Goal: Task Accomplishment & Management: Use online tool/utility

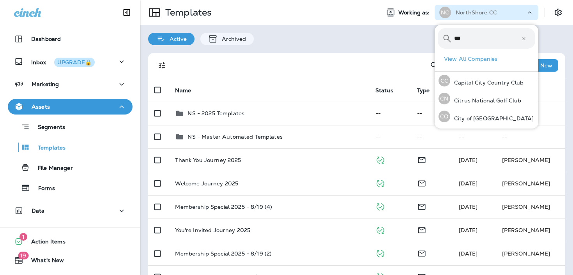
click at [393, 30] on div "Active Archived" at bounding box center [356, 35] width 433 height 20
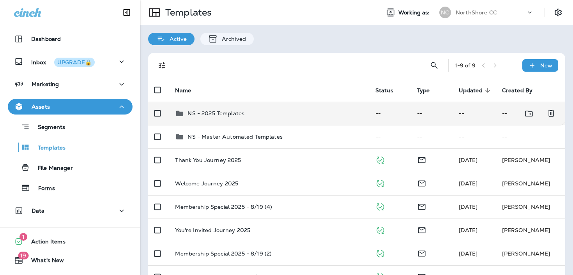
click at [232, 111] on p "NS - 2025 Templates" at bounding box center [216, 113] width 57 height 6
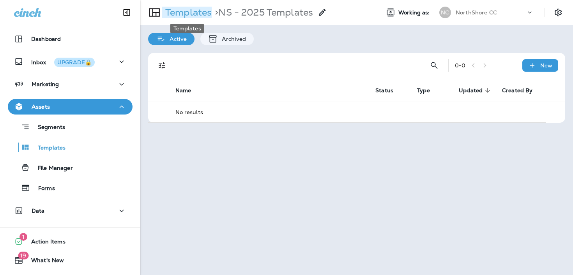
click at [196, 14] on p "Templates" at bounding box center [187, 13] width 50 height 12
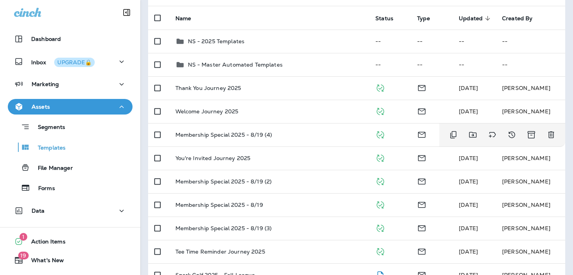
scroll to position [92, 0]
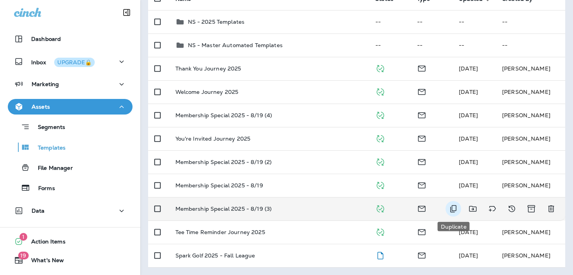
click at [453, 215] on button "Duplicate" at bounding box center [454, 209] width 16 height 16
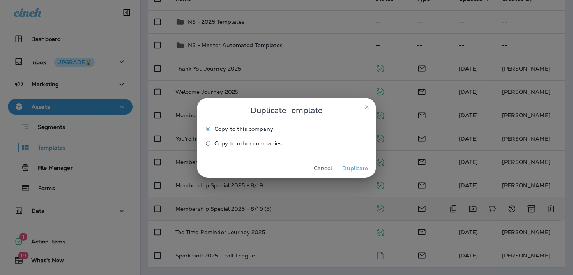
click at [354, 168] on button "Duplicate" at bounding box center [355, 169] width 29 height 12
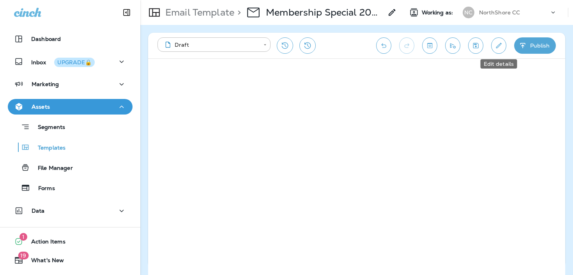
click at [495, 40] on button "Edit details" at bounding box center [498, 45] width 15 height 16
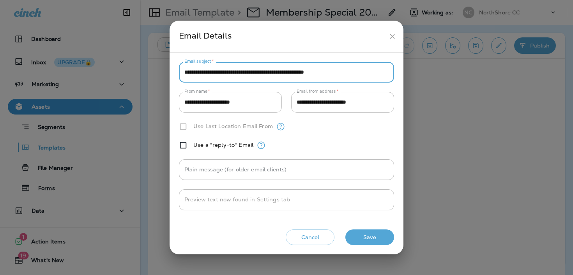
drag, startPoint x: 374, startPoint y: 68, endPoint x: 187, endPoint y: 66, distance: 186.8
click at [187, 66] on input "**********" at bounding box center [286, 72] width 215 height 21
type input "**********"
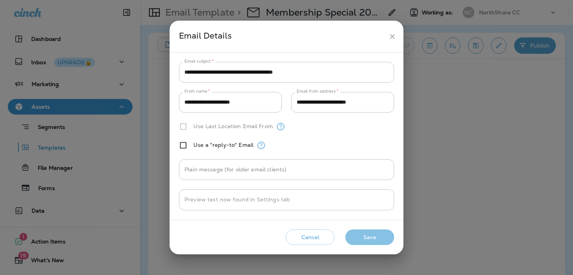
click at [352, 241] on button "Save" at bounding box center [369, 238] width 49 height 16
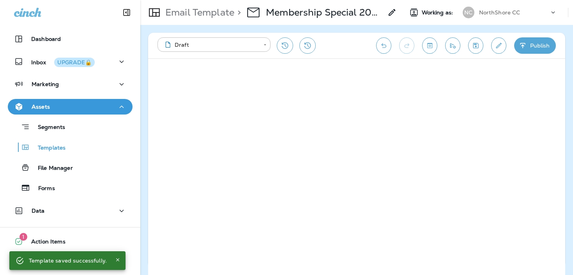
click at [479, 46] on icon "Save" at bounding box center [476, 46] width 8 height 8
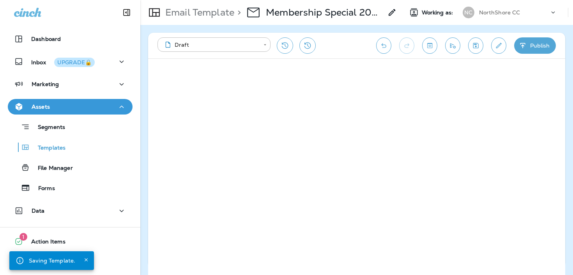
click at [533, 47] on button "Publish" at bounding box center [535, 45] width 42 height 16
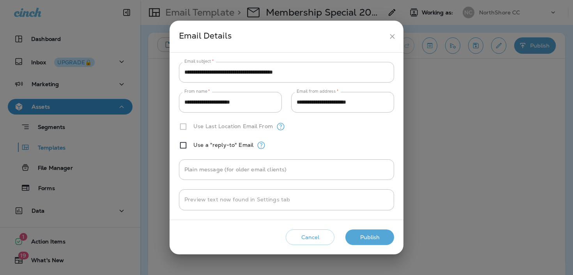
click at [371, 236] on button "Publish" at bounding box center [369, 238] width 49 height 16
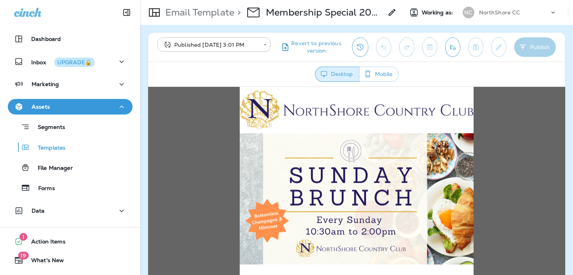
click at [391, 12] on use at bounding box center [392, 12] width 7 height 7
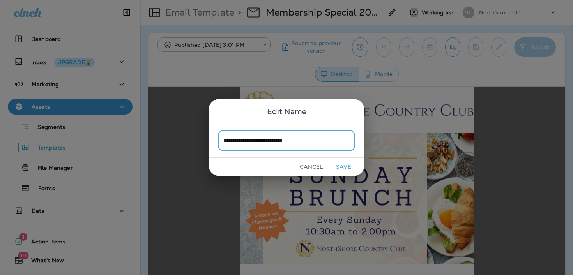
type input "**********"
click at [343, 164] on button "Save" at bounding box center [343, 167] width 29 height 12
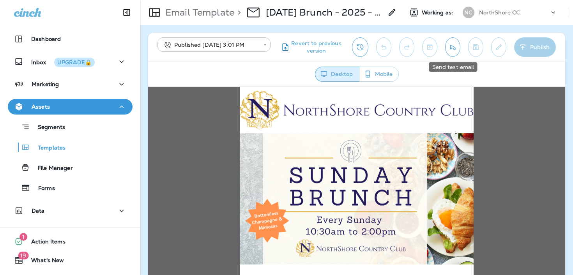
click at [449, 50] on icon "Send test email" at bounding box center [453, 47] width 8 height 8
